Goal: Communication & Community: Answer question/provide support

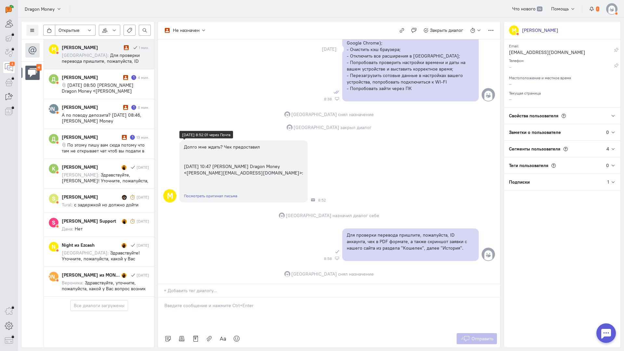
scroll to position [522, 0]
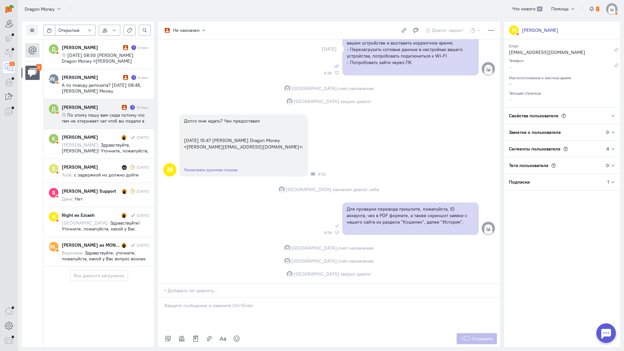
click at [109, 110] on div "[PERSON_NAME]" at bounding box center [91, 107] width 59 height 7
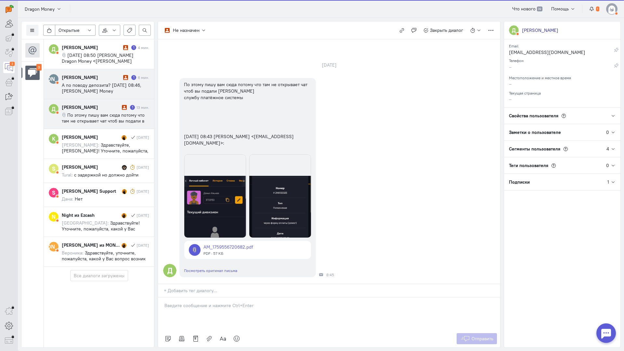
click at [106, 88] on span "А по поводу депозита? [DATE] 08:46, [PERSON_NAME] Money <[PERSON_NAME][EMAIL_AD…" at bounding box center [102, 93] width 80 height 23
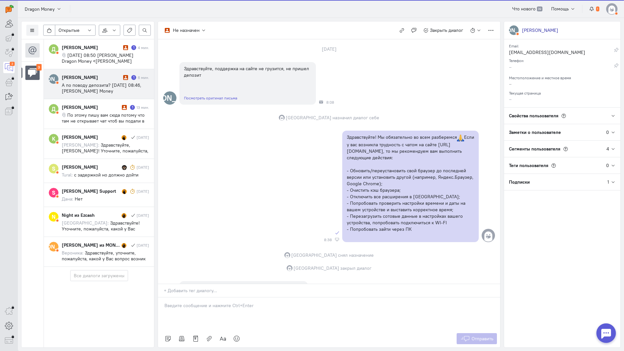
scroll to position [99, 0]
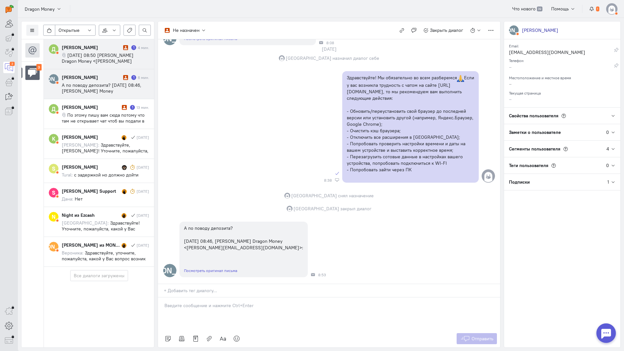
click at [82, 56] on span "[DATE] 08:50 [PERSON_NAME] Dragon Money <[PERSON_NAME][EMAIL_ADDRESS][DOMAIN_NA…" at bounding box center [102, 61] width 80 height 18
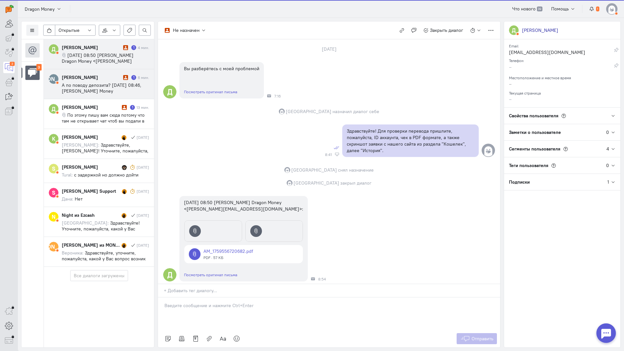
scroll to position [44, 0]
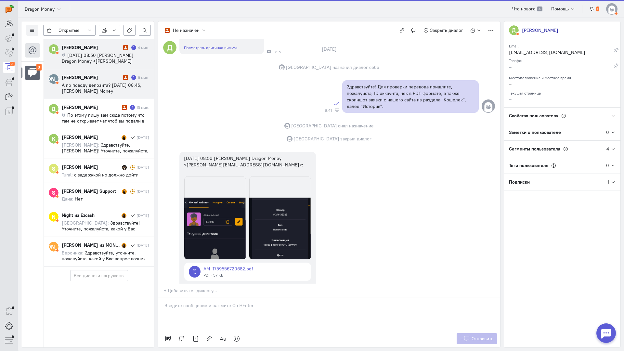
drag, startPoint x: 114, startPoint y: 80, endPoint x: 136, endPoint y: 95, distance: 26.2
click at [115, 80] on div "[PERSON_NAME]" at bounding box center [92, 77] width 60 height 7
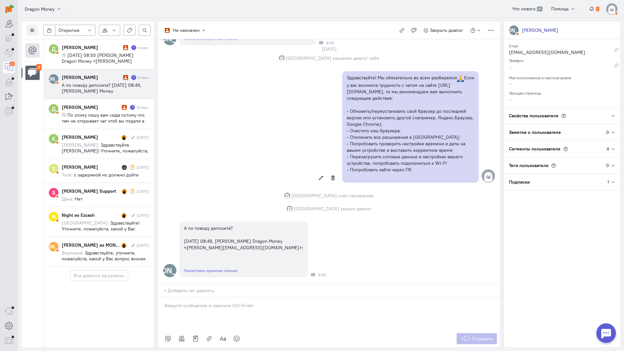
scroll to position [99, 0]
drag, startPoint x: 195, startPoint y: 271, endPoint x: 185, endPoint y: 272, distance: 10.1
click at [195, 297] on div at bounding box center [329, 313] width 342 height 33
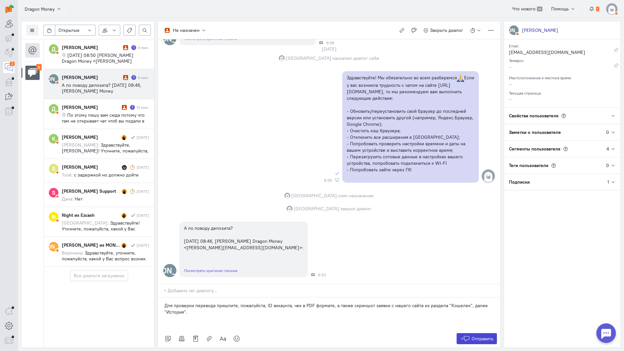
click at [468, 335] on icon at bounding box center [465, 338] width 10 height 7
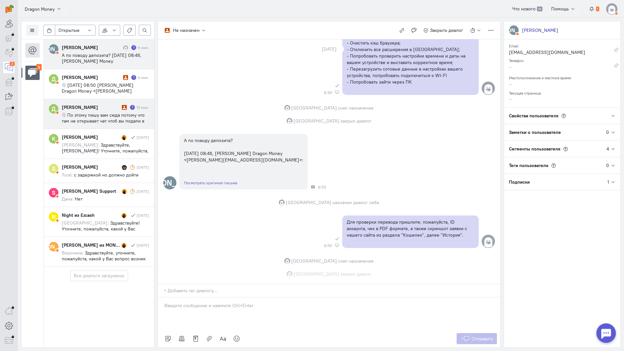
scroll to position [187, 0]
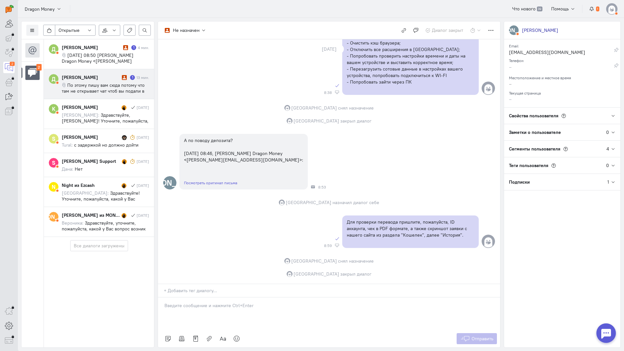
click at [103, 83] on span "По этому пишу вам сюда потому что там не открывает чат чтоб вы подали в службу …" at bounding box center [103, 96] width 83 height 29
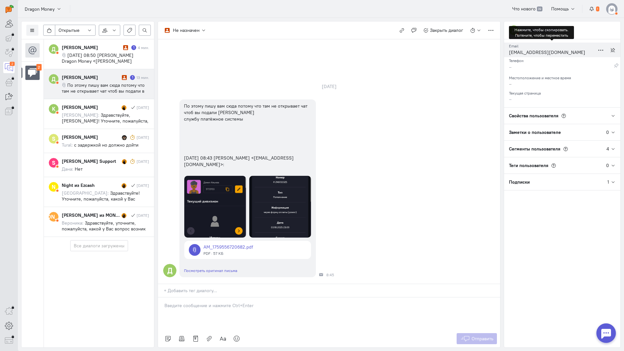
click at [528, 54] on div "[EMAIL_ADDRESS][DOMAIN_NAME]" at bounding box center [552, 53] width 86 height 8
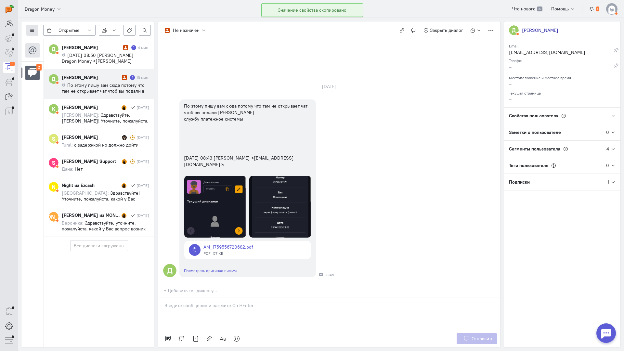
click at [32, 30] on icon at bounding box center [32, 30] width 5 height 5
click at [65, 44] on span "Список пользователей" at bounding box center [63, 43] width 48 height 6
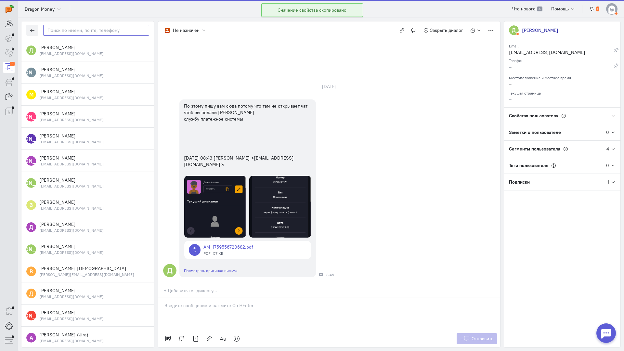
click at [84, 31] on input "text" at bounding box center [96, 30] width 106 height 11
paste input "danilalkov263@g"
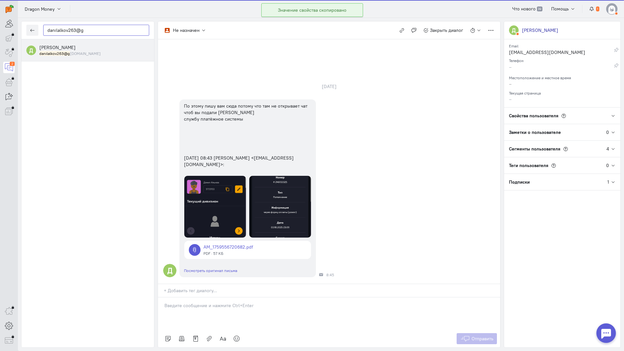
type input "danilalkov263@g"
drag, startPoint x: 79, startPoint y: 50, endPoint x: 151, endPoint y: 70, distance: 74.5
click at [79, 50] on div "[PERSON_NAME] danilalkov263@g [DOMAIN_NAME]" at bounding box center [94, 50] width 110 height 12
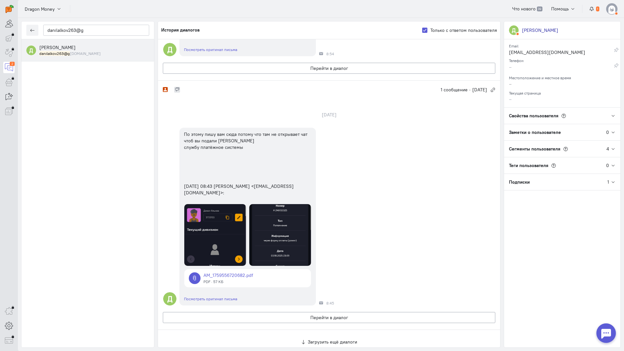
scroll to position [646, 0]
click at [30, 28] on button "button" at bounding box center [32, 30] width 12 height 11
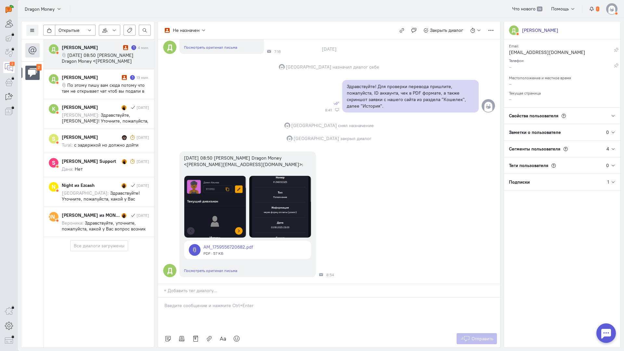
scroll to position [85, 0]
click at [99, 79] on div "[PERSON_NAME]" at bounding box center [91, 77] width 59 height 7
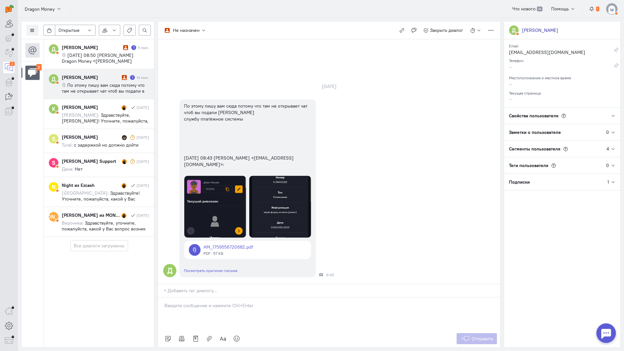
click at [218, 302] on p at bounding box center [328, 305] width 329 height 7
click at [232, 241] on link at bounding box center [247, 250] width 127 height 18
click at [274, 176] on img at bounding box center [280, 207] width 62 height 62
click at [215, 176] on img at bounding box center [215, 207] width 62 height 62
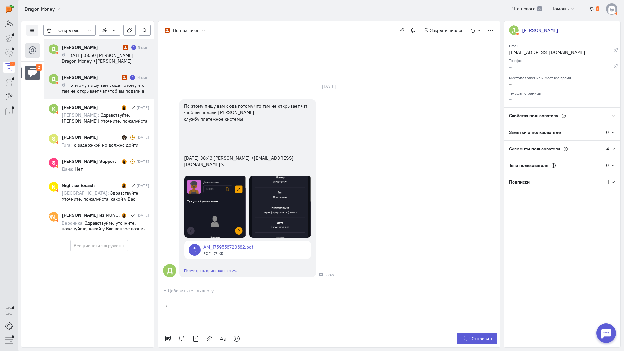
click at [113, 56] on span "[DATE] 08:50 [PERSON_NAME] Dragon Money <[PERSON_NAME][EMAIL_ADDRESS][DOMAIN_NA…" at bounding box center [102, 61] width 80 height 18
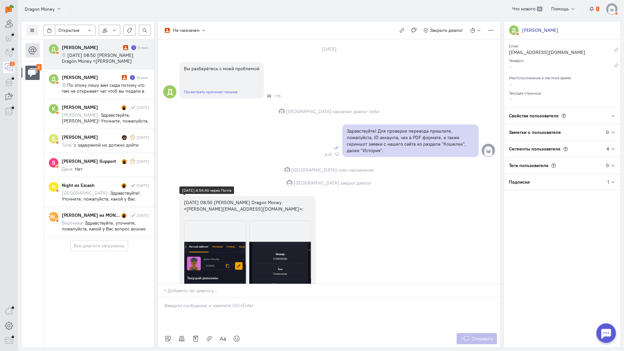
scroll to position [44, 0]
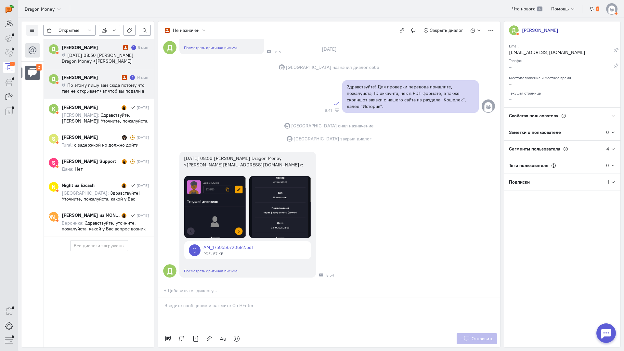
click at [83, 77] on div "[PERSON_NAME]" at bounding box center [91, 77] width 59 height 7
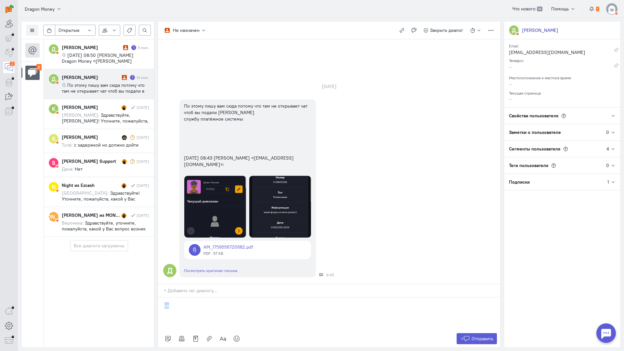
drag, startPoint x: 148, startPoint y: 263, endPoint x: 121, endPoint y: 261, distance: 27.4
click at [121, 261] on div "Список пользователей Включить темную тему Открытые Открытые диалоги Отложенные …" at bounding box center [321, 184] width 606 height 333
click at [278, 180] on img at bounding box center [280, 207] width 62 height 62
click at [236, 241] on link at bounding box center [247, 250] width 127 height 18
click at [292, 181] on img at bounding box center [280, 207] width 62 height 62
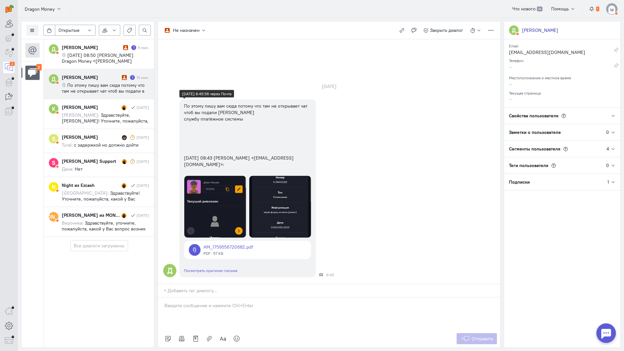
click at [272, 181] on img at bounding box center [280, 207] width 62 height 62
click at [203, 297] on div at bounding box center [329, 313] width 342 height 33
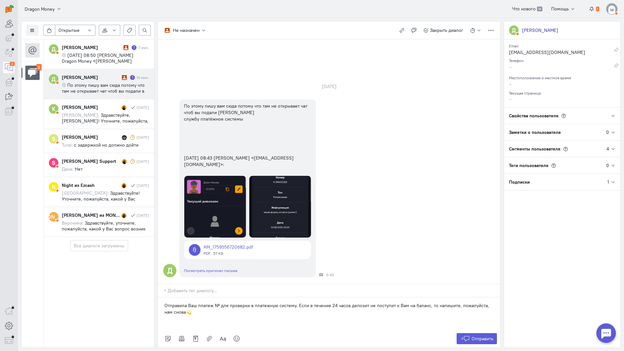
click at [188, 302] on p "Отправила Ваш платеж № для проверки в платежную систему. Если в течение 24 часо…" at bounding box center [328, 308] width 329 height 13
click at [218, 302] on p "Отправила Ваш платеж № для проверки в платежную систему. Если в течение 24 часо…" at bounding box center [328, 308] width 329 height 13
click at [469, 335] on icon at bounding box center [465, 338] width 10 height 7
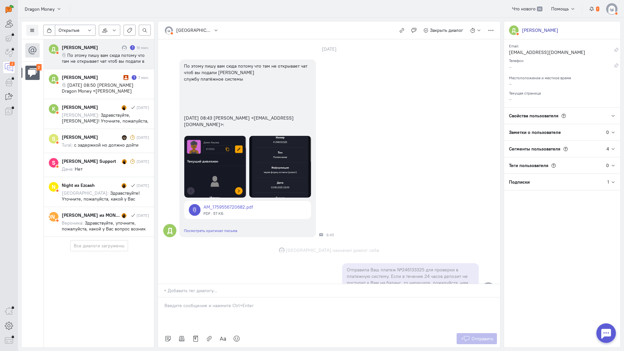
scroll to position [61, 0]
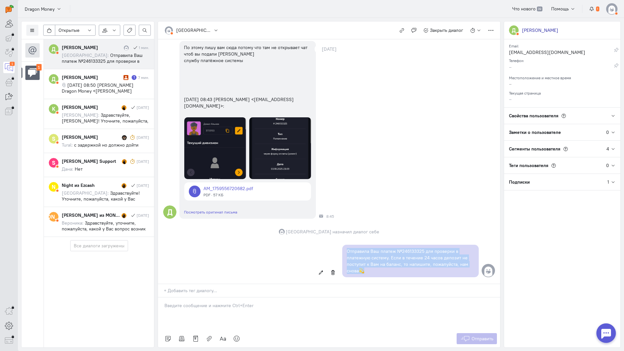
drag, startPoint x: 366, startPoint y: 233, endPoint x: 336, endPoint y: 211, distance: 36.7
click at [336, 242] on div "Отправила Ваш платеж №246133325 для проверки в платежную систему. Если в течени…" at bounding box center [329, 261] width 342 height 39
copy p "Отправила Ваш платеж №246133325 для проверки в платежную систему. Если в течени…"
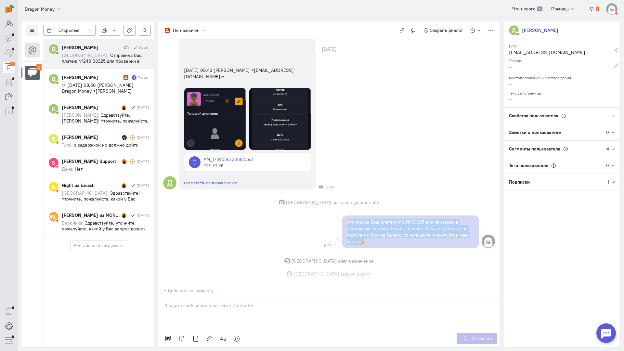
scroll to position [90, 0]
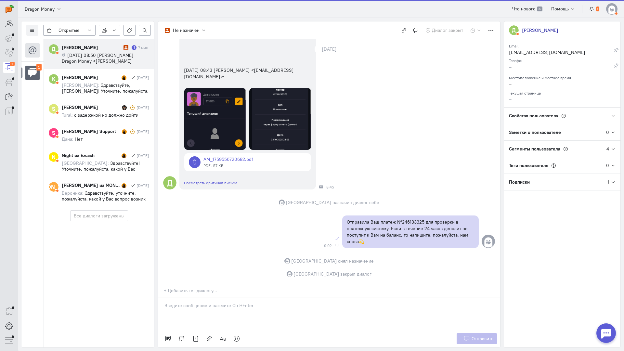
click at [103, 54] on span "[DATE] 08:50 [PERSON_NAME] Dragon Money <[PERSON_NAME][EMAIL_ADDRESS][DOMAIN_NA…" at bounding box center [102, 61] width 80 height 18
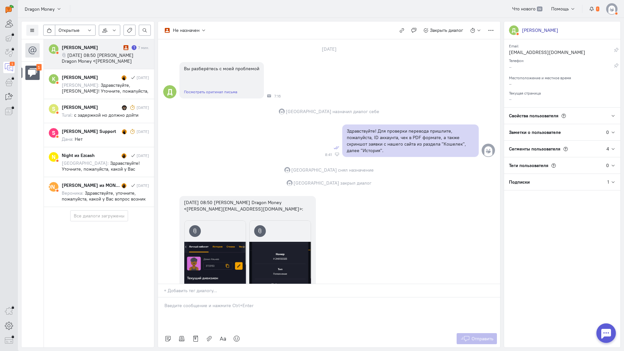
scroll to position [44, 0]
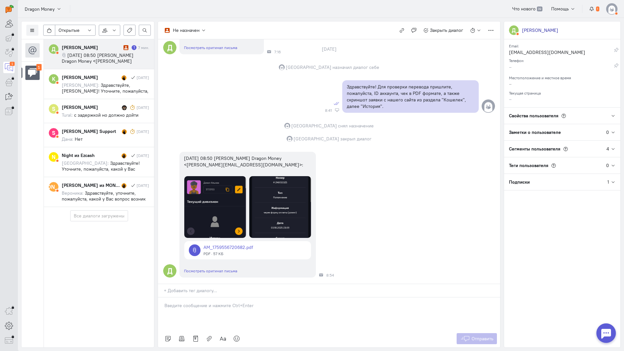
click at [119, 59] on span "[DATE] 08:50 [PERSON_NAME] Dragon Money <[PERSON_NAME][EMAIL_ADDRESS][DOMAIN_NA…" at bounding box center [102, 61] width 80 height 18
click at [206, 302] on p at bounding box center [328, 305] width 329 height 7
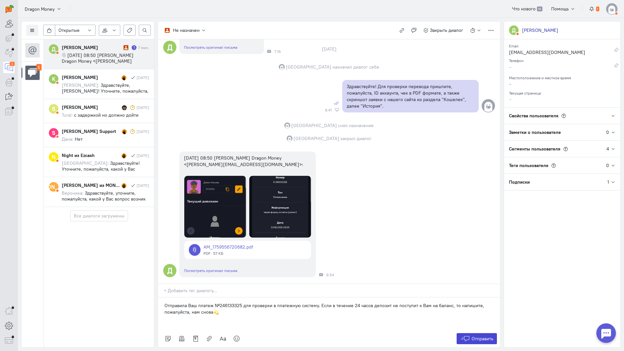
click at [474, 336] on span "Отправить" at bounding box center [483, 339] width 22 height 6
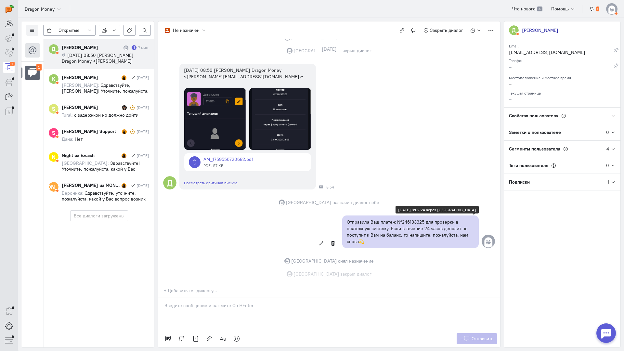
scroll to position [172, 0]
